Goal: Task Accomplishment & Management: Use online tool/utility

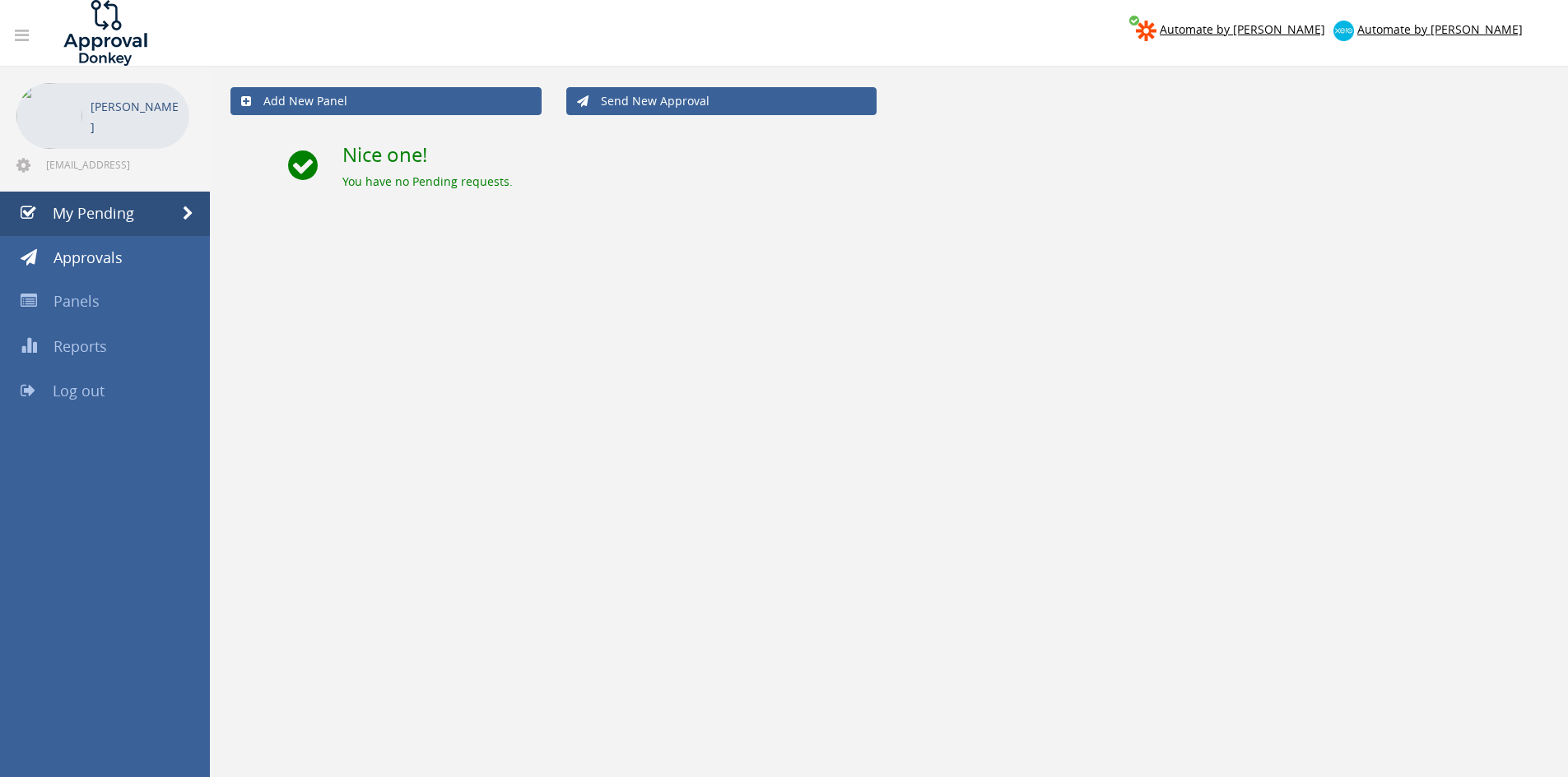
click at [146, 391] on link "Log out" at bounding box center [105, 392] width 210 height 45
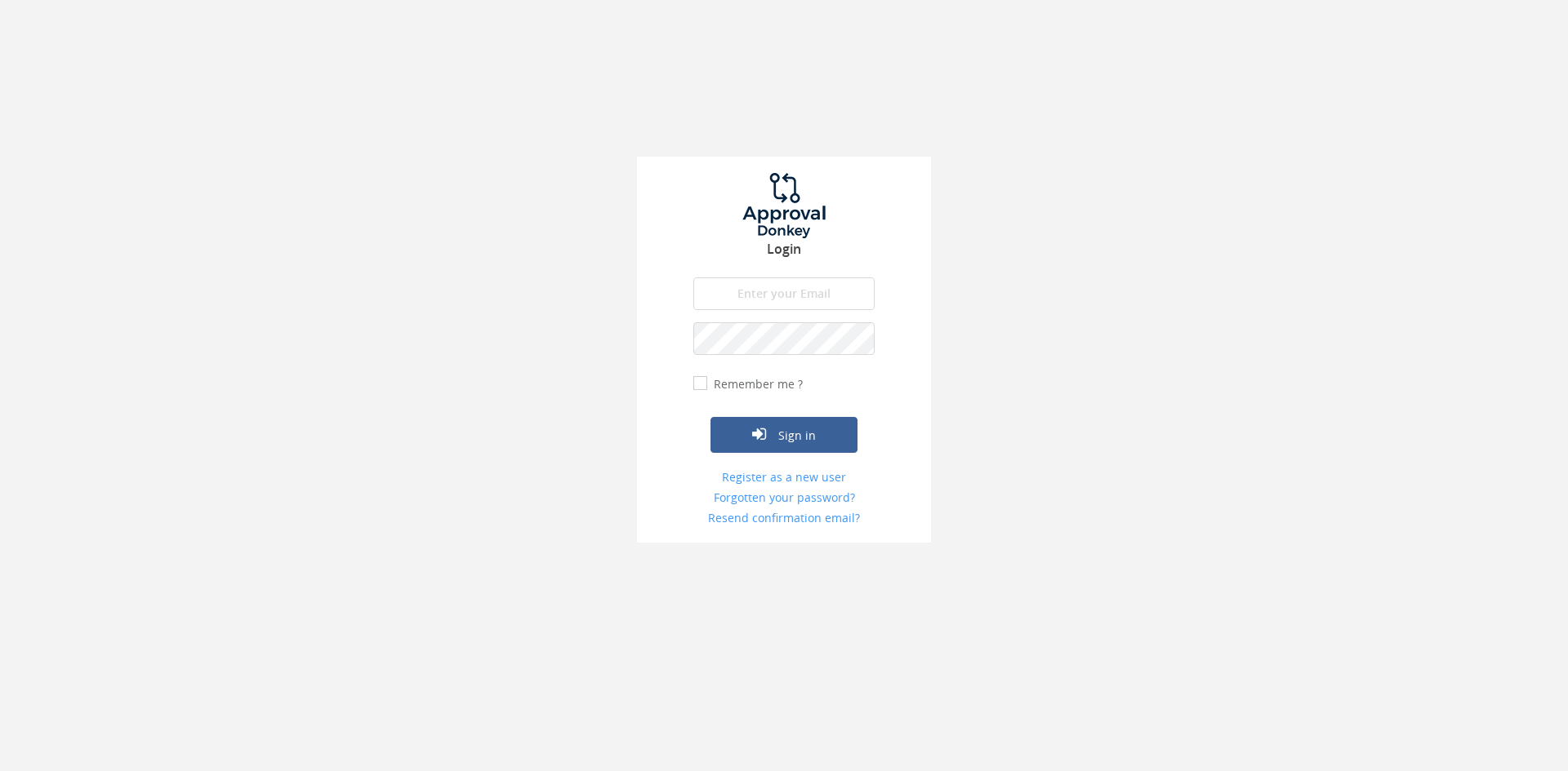
click at [803, 296] on input "email" at bounding box center [784, 294] width 181 height 32
type input "[EMAIL_ADDRESS][DOMAIN_NAME]"
click at [710, 417] on button "Sign in" at bounding box center [784, 435] width 147 height 36
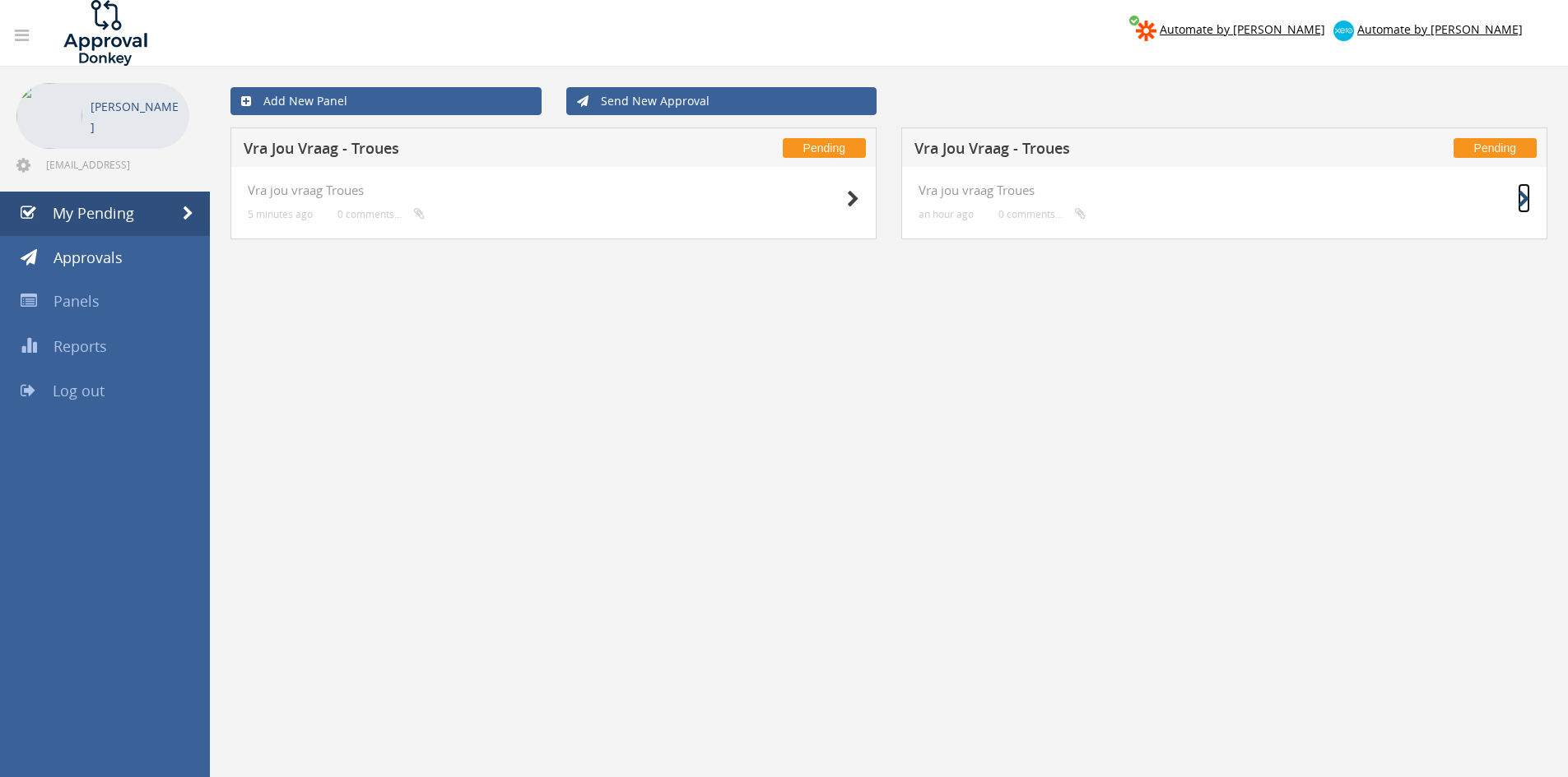
click at [1521, 194] on icon at bounding box center [1524, 199] width 12 height 18
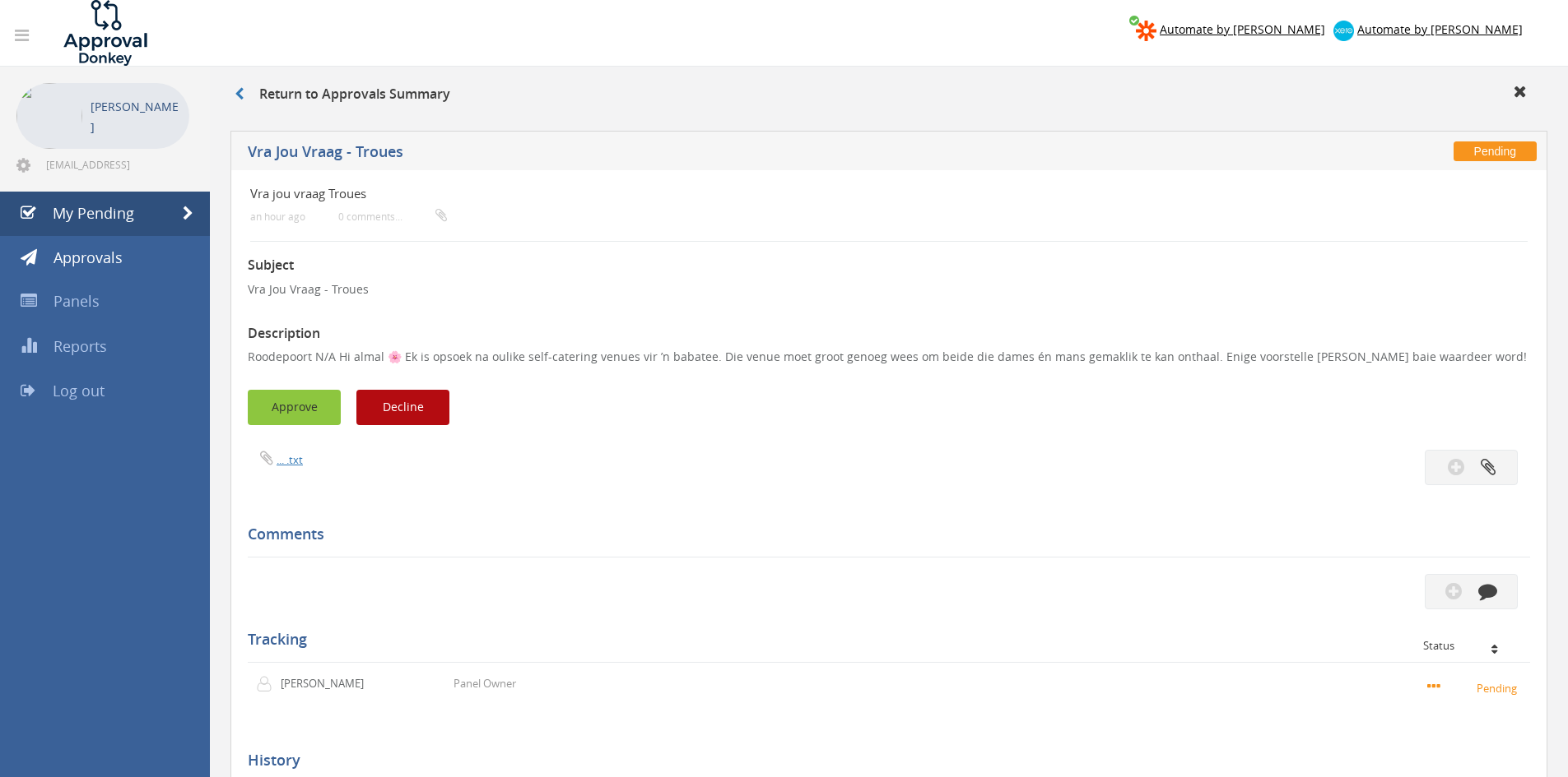
click at [265, 412] on button "Approve" at bounding box center [294, 407] width 93 height 35
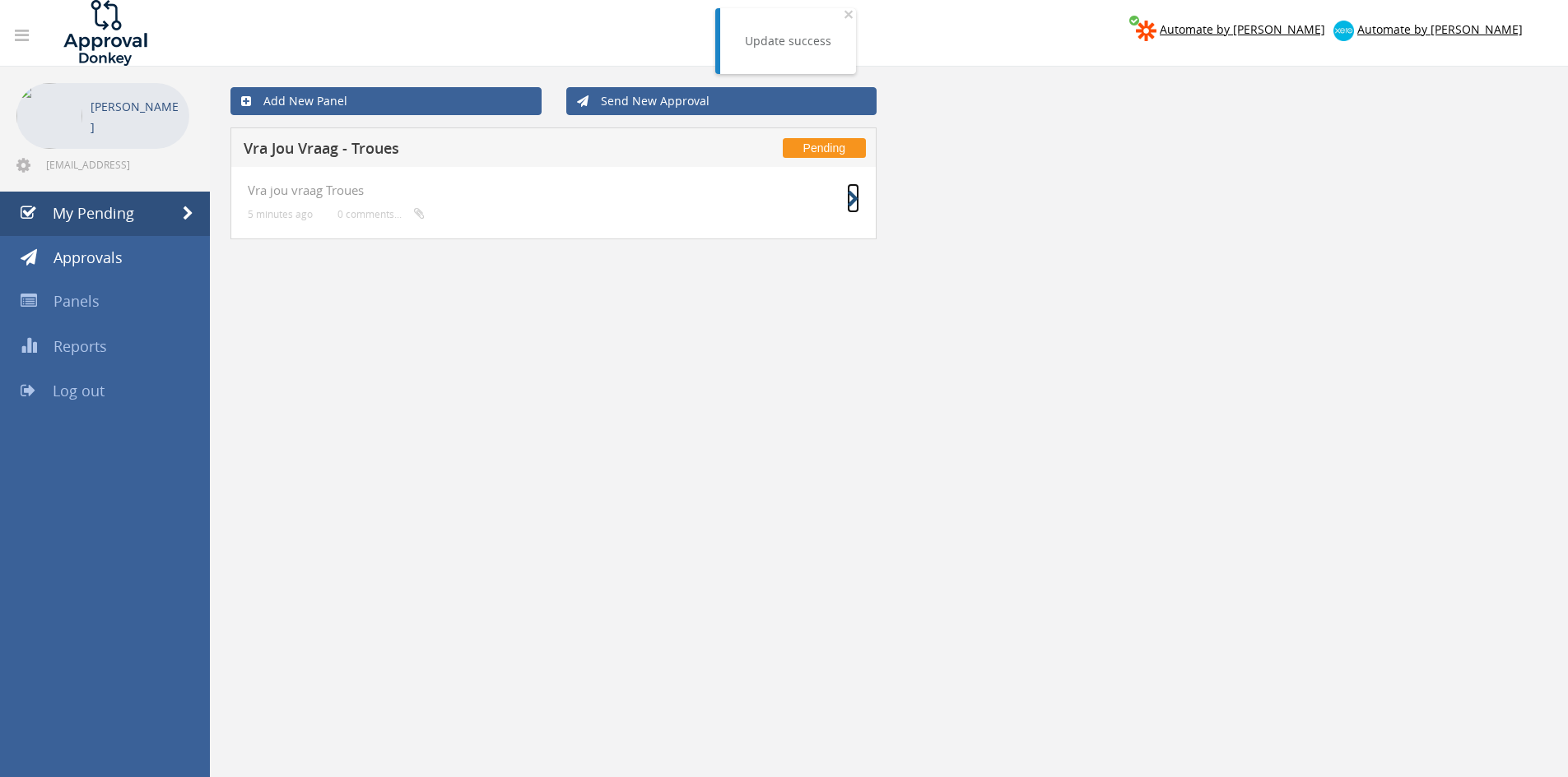
click at [849, 190] on small at bounding box center [853, 199] width 12 height 23
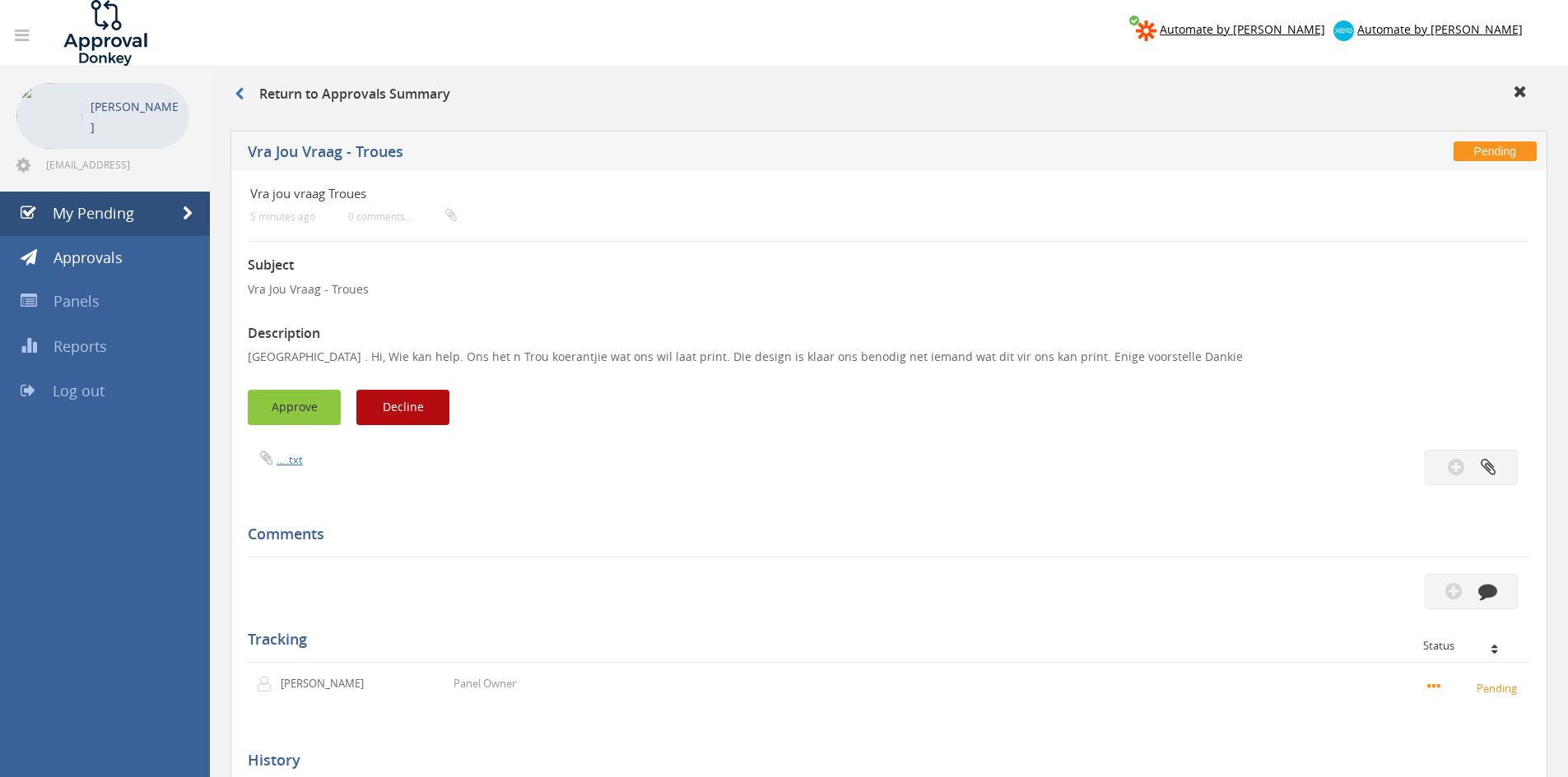
click at [293, 412] on button "Approve" at bounding box center [294, 407] width 93 height 35
